Goal: Task Accomplishment & Management: Use online tool/utility

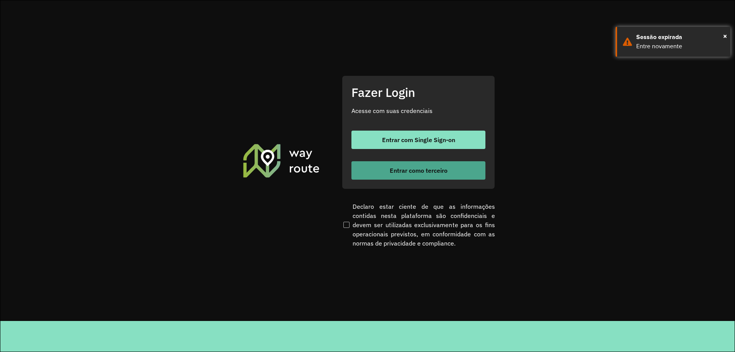
click at [442, 170] on span "Entrar como terceiro" at bounding box center [419, 170] width 58 height 6
